Goal: Information Seeking & Learning: Learn about a topic

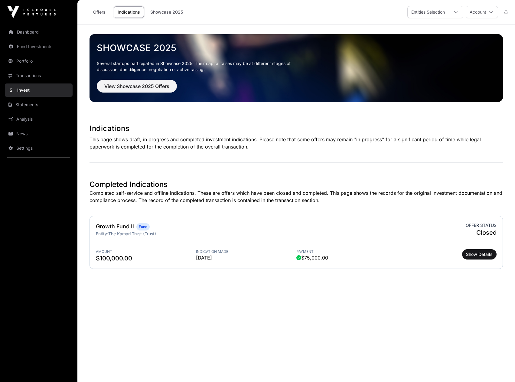
click at [31, 47] on link "Fund Investments" at bounding box center [39, 46] width 68 height 13
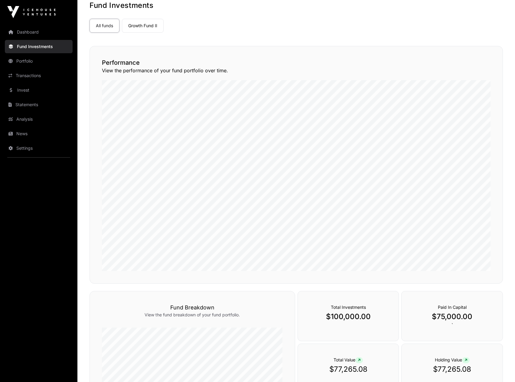
scroll to position [29, 0]
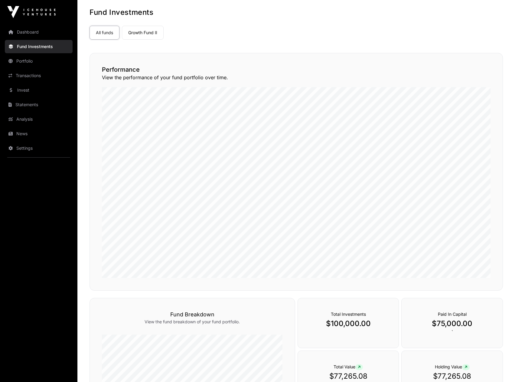
click at [40, 33] on link "Dashboard" at bounding box center [39, 31] width 68 height 13
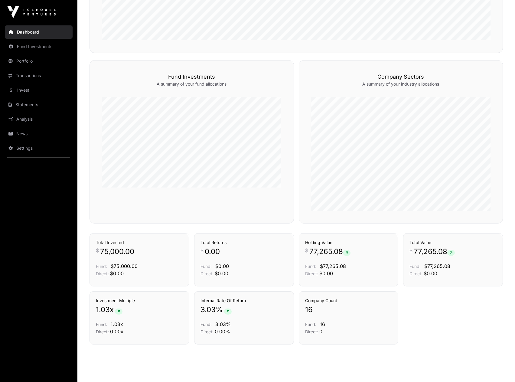
scroll to position [352, 0]
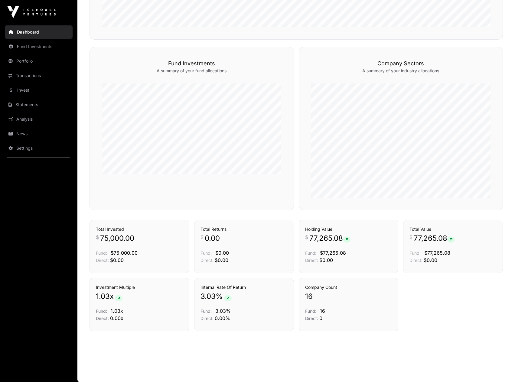
click at [23, 61] on link "Portfolio" at bounding box center [39, 60] width 68 height 13
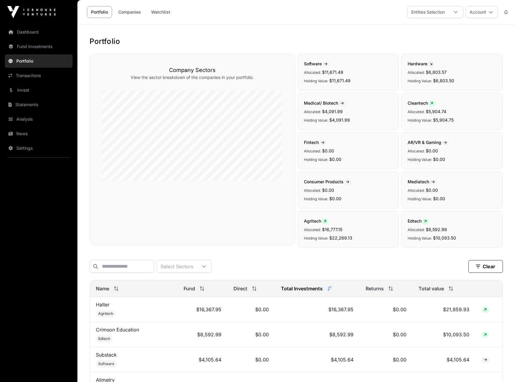
click at [24, 76] on link "Transactions" at bounding box center [39, 75] width 68 height 13
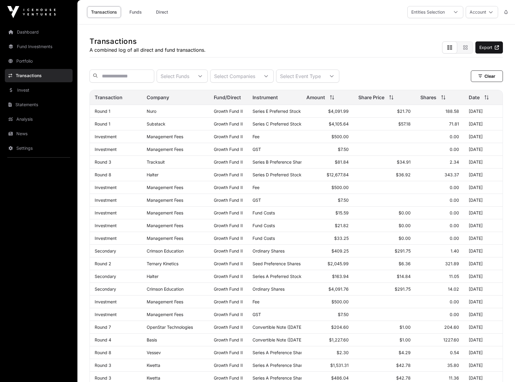
click at [22, 87] on link "Invest" at bounding box center [39, 89] width 68 height 13
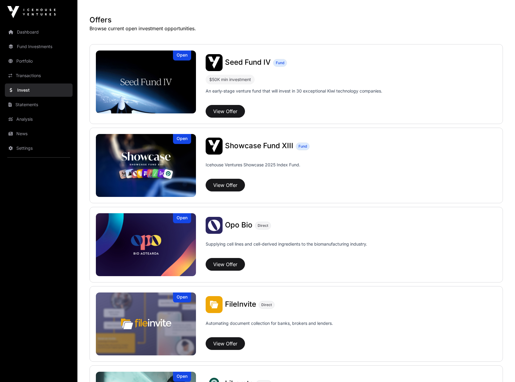
scroll to position [121, 0]
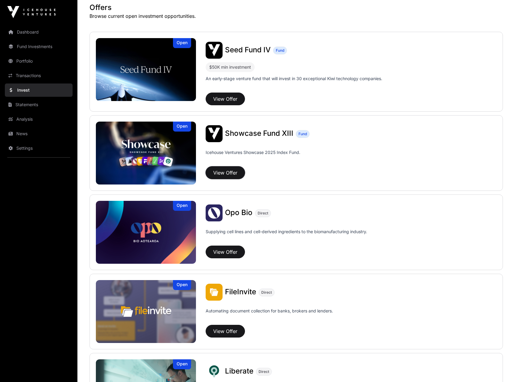
click at [229, 173] on button "View Offer" at bounding box center [225, 172] width 39 height 13
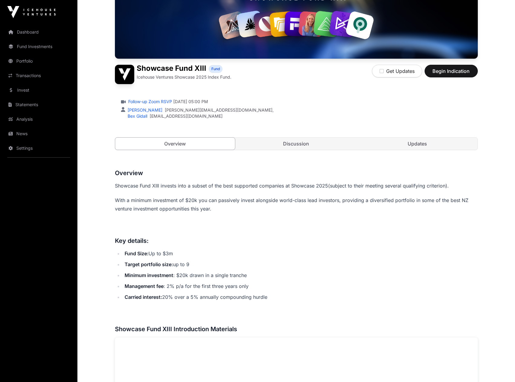
scroll to position [90, 0]
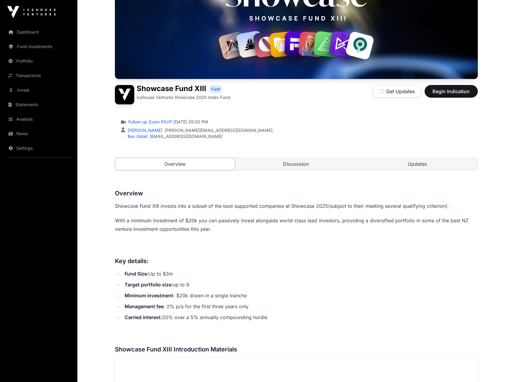
click at [297, 164] on link "Discussion" at bounding box center [296, 164] width 120 height 12
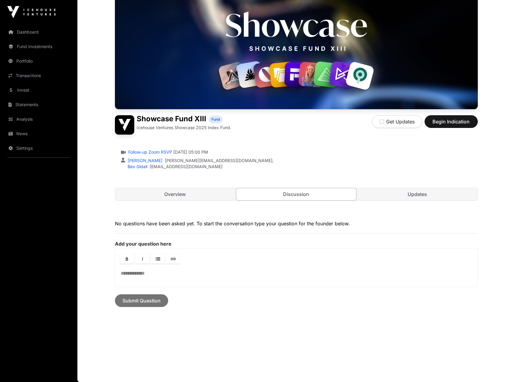
click at [186, 193] on link "Overview" at bounding box center [175, 194] width 120 height 12
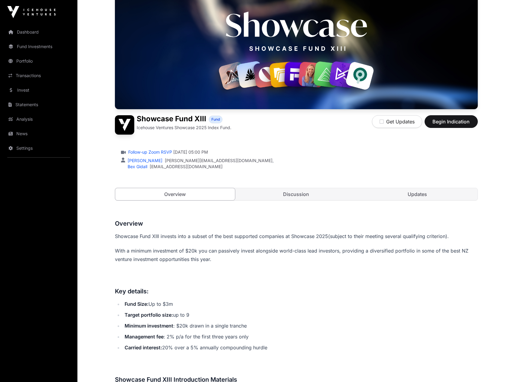
click at [402, 195] on link "Updates" at bounding box center [417, 194] width 120 height 12
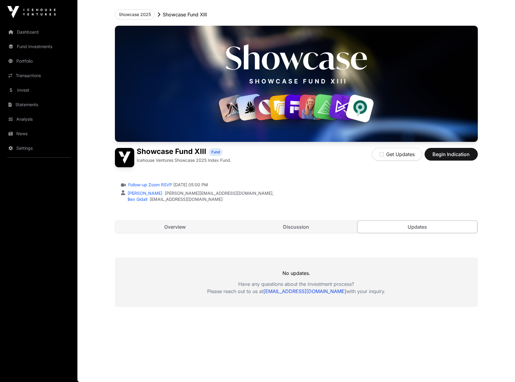
click at [184, 229] on link "Overview" at bounding box center [175, 227] width 120 height 12
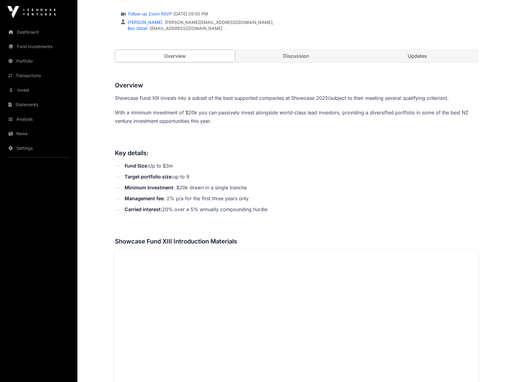
scroll to position [212, 0]
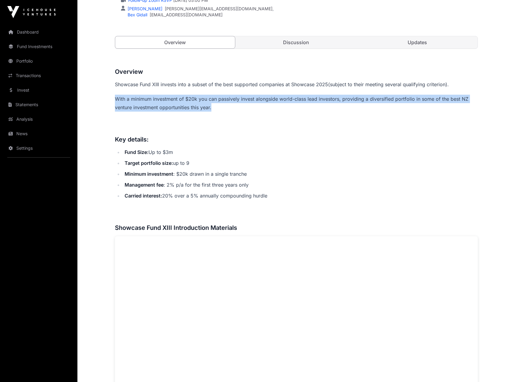
drag, startPoint x: 114, startPoint y: 97, endPoint x: 255, endPoint y: 114, distance: 142.8
click at [231, 110] on div "Showcase 2025 Showcase Fund XIII Showcase Fund XIII Fund Icehouse Ventures Show…" at bounding box center [296, 359] width 387 height 1093
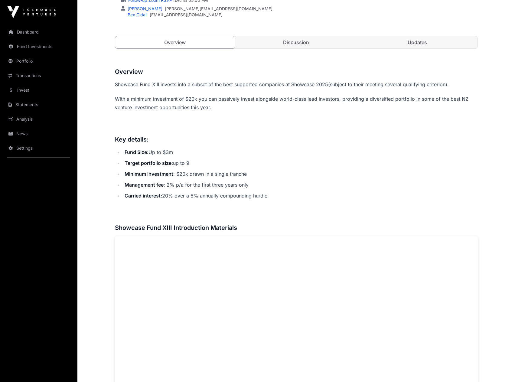
click at [279, 121] on div "Overview Showcase Fund XIII invests into a subset of the best supported compani…" at bounding box center [296, 374] width 363 height 614
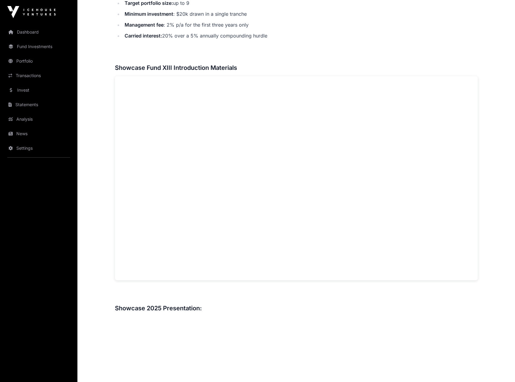
scroll to position [393, 0]
